Goal: Information Seeking & Learning: Check status

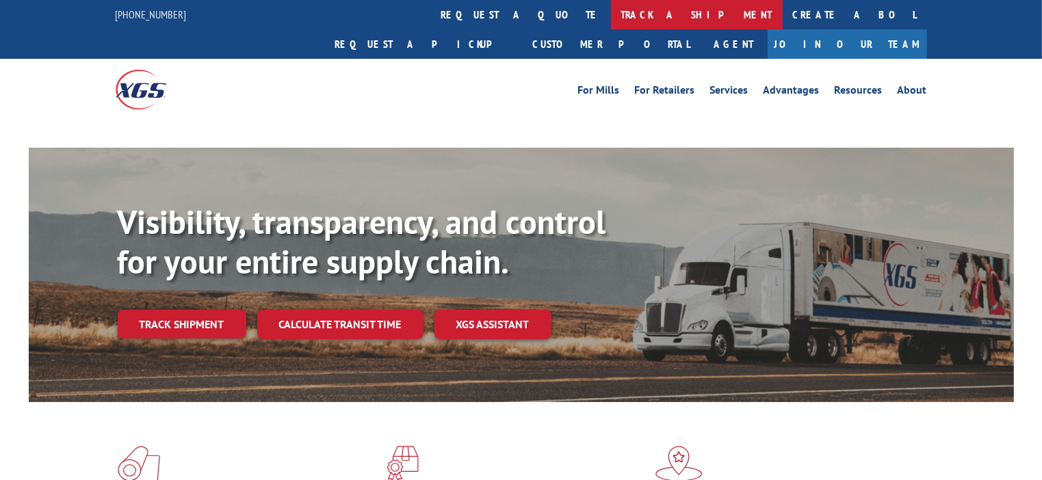
click at [611, 19] on link "track a shipment" at bounding box center [697, 14] width 172 height 29
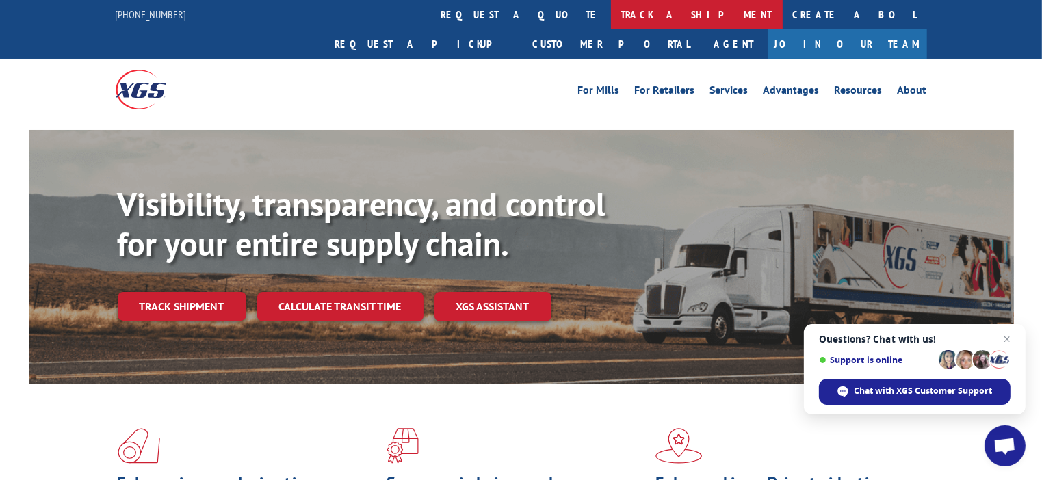
click at [611, 12] on link "track a shipment" at bounding box center [697, 14] width 172 height 29
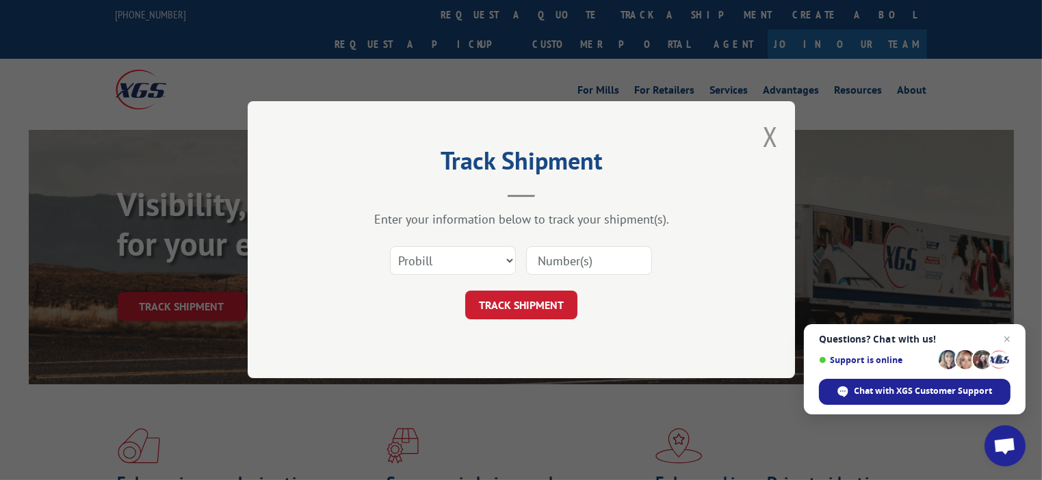
click at [573, 274] on input at bounding box center [589, 261] width 126 height 29
paste input "17444639"
type input "17444639"
click at [527, 301] on button "TRACK SHIPMENT" at bounding box center [521, 305] width 112 height 29
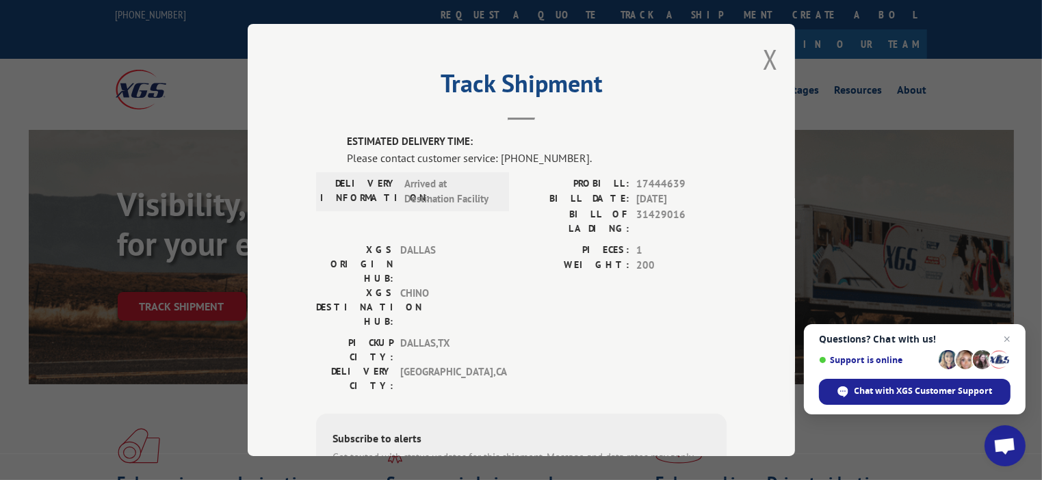
click at [778, 81] on div "Track Shipment ESTIMATED DELIVERY TIME: Please contact customer service: [PHONE…" at bounding box center [521, 240] width 547 height 432
click at [773, 66] on div "Track Shipment ESTIMATED DELIVERY TIME: Please contact customer service: [PHONE…" at bounding box center [521, 240] width 547 height 432
click at [769, 63] on button "Close modal" at bounding box center [770, 59] width 15 height 36
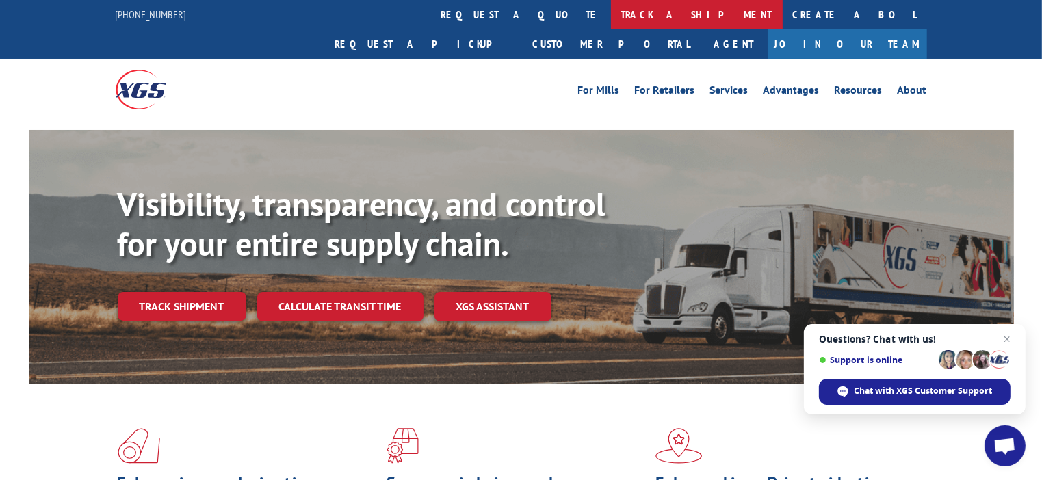
click at [611, 17] on link "track a shipment" at bounding box center [697, 14] width 172 height 29
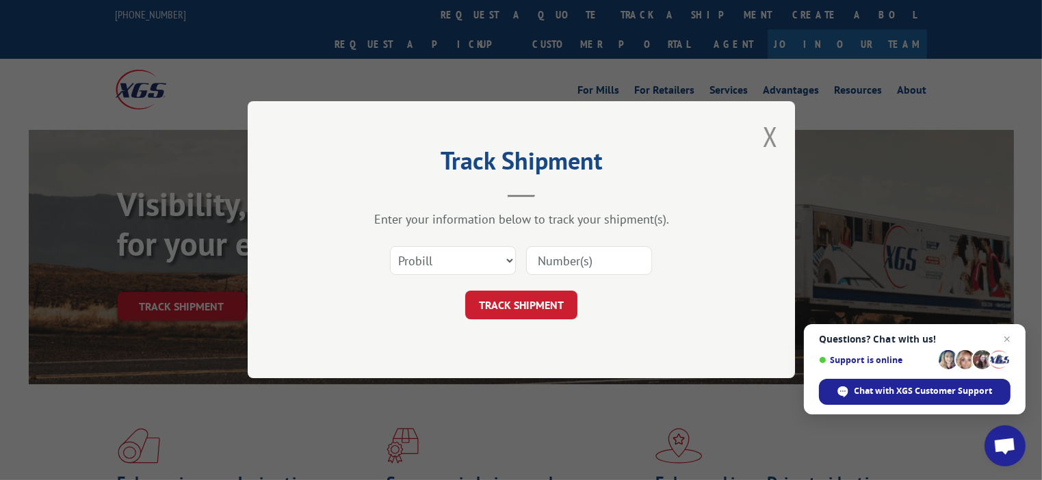
click at [608, 250] on input at bounding box center [589, 261] width 126 height 29
paste input "17501936"
type input "17501936"
drag, startPoint x: 503, startPoint y: 294, endPoint x: 515, endPoint y: 307, distance: 17.4
click at [504, 298] on button "TRACK SHIPMENT" at bounding box center [521, 305] width 112 height 29
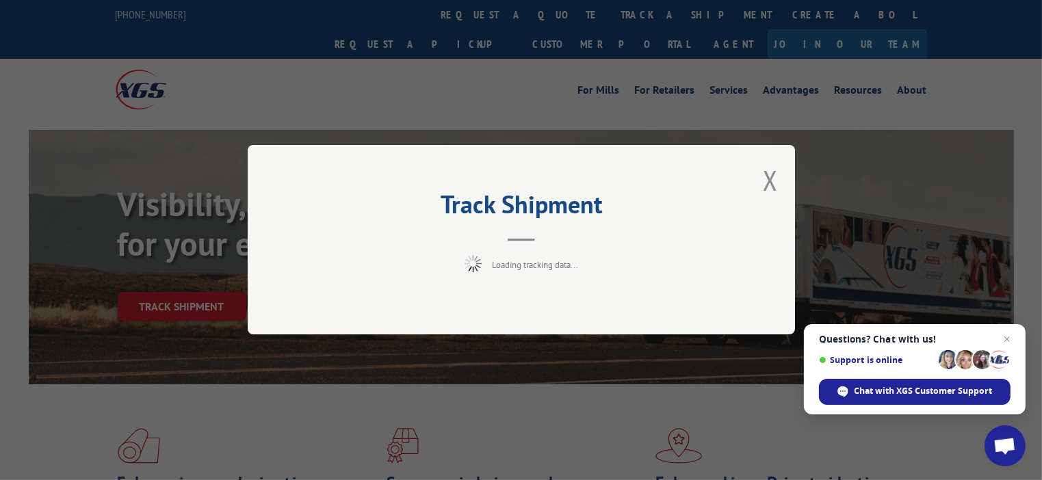
click at [519, 307] on div "Track Shipment Loading tracking data..." at bounding box center [521, 240] width 547 height 190
